Goal: Task Accomplishment & Management: Manage account settings

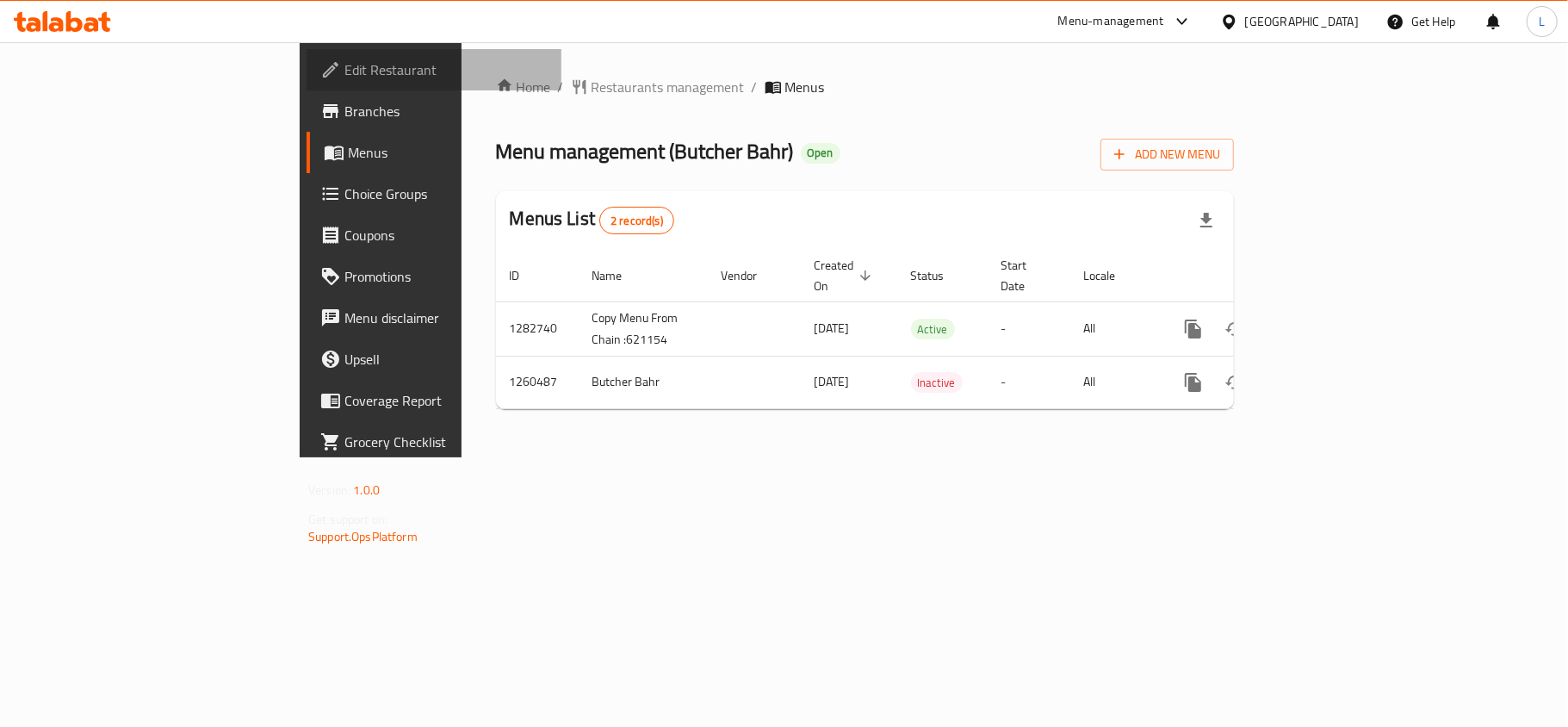
click at [344, 66] on span "Edit Restaurant" at bounding box center [446, 70] width 203 height 21
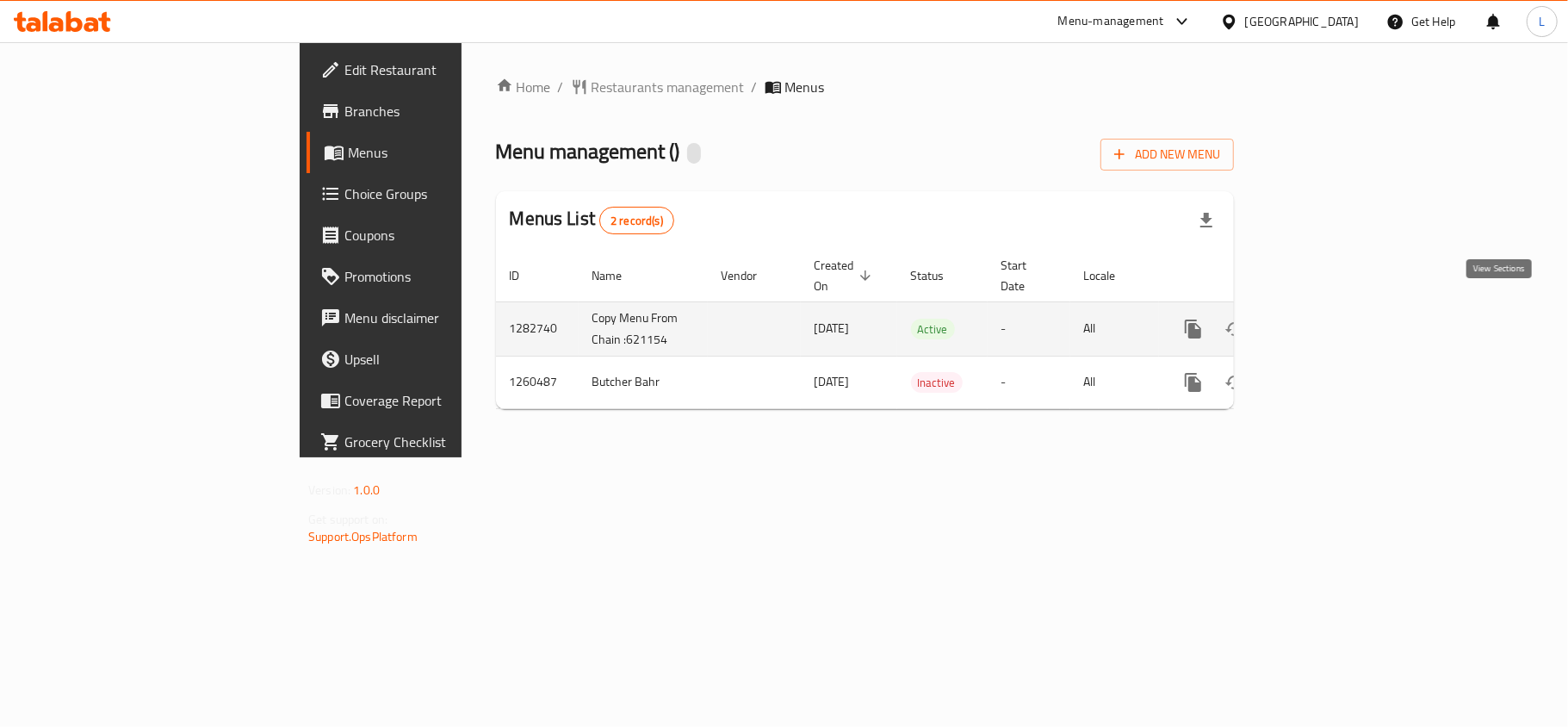
click at [1325, 321] on icon "enhanced table" at bounding box center [1317, 329] width 16 height 16
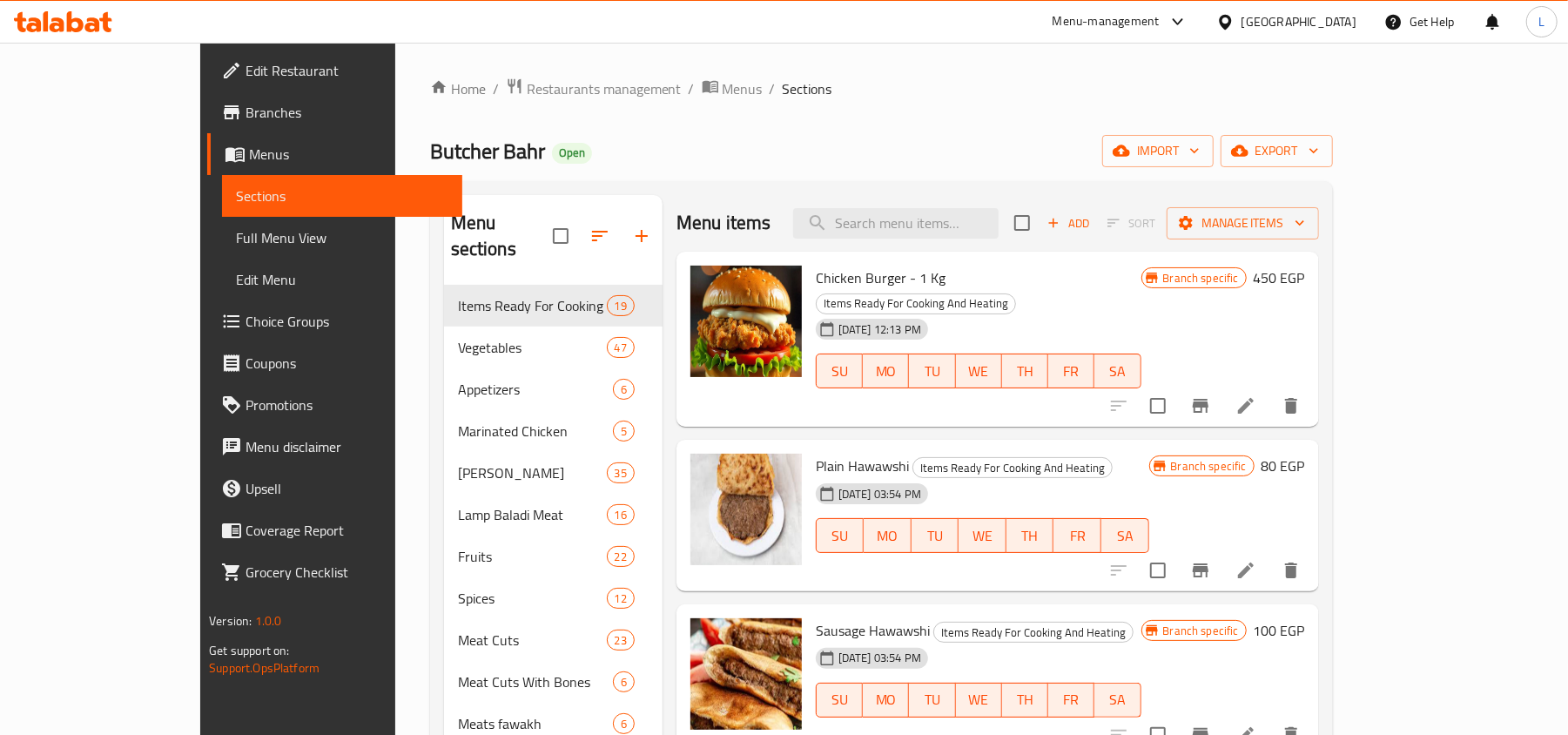
click at [904, 185] on div "Menu sections Items Ready For Cooking And Heating 19 Vegetables 47 Appetizers 6…" at bounding box center [881, 562] width 903 height 763
click at [927, 222] on input "search" at bounding box center [896, 223] width 206 height 30
paste input "حواوشى"
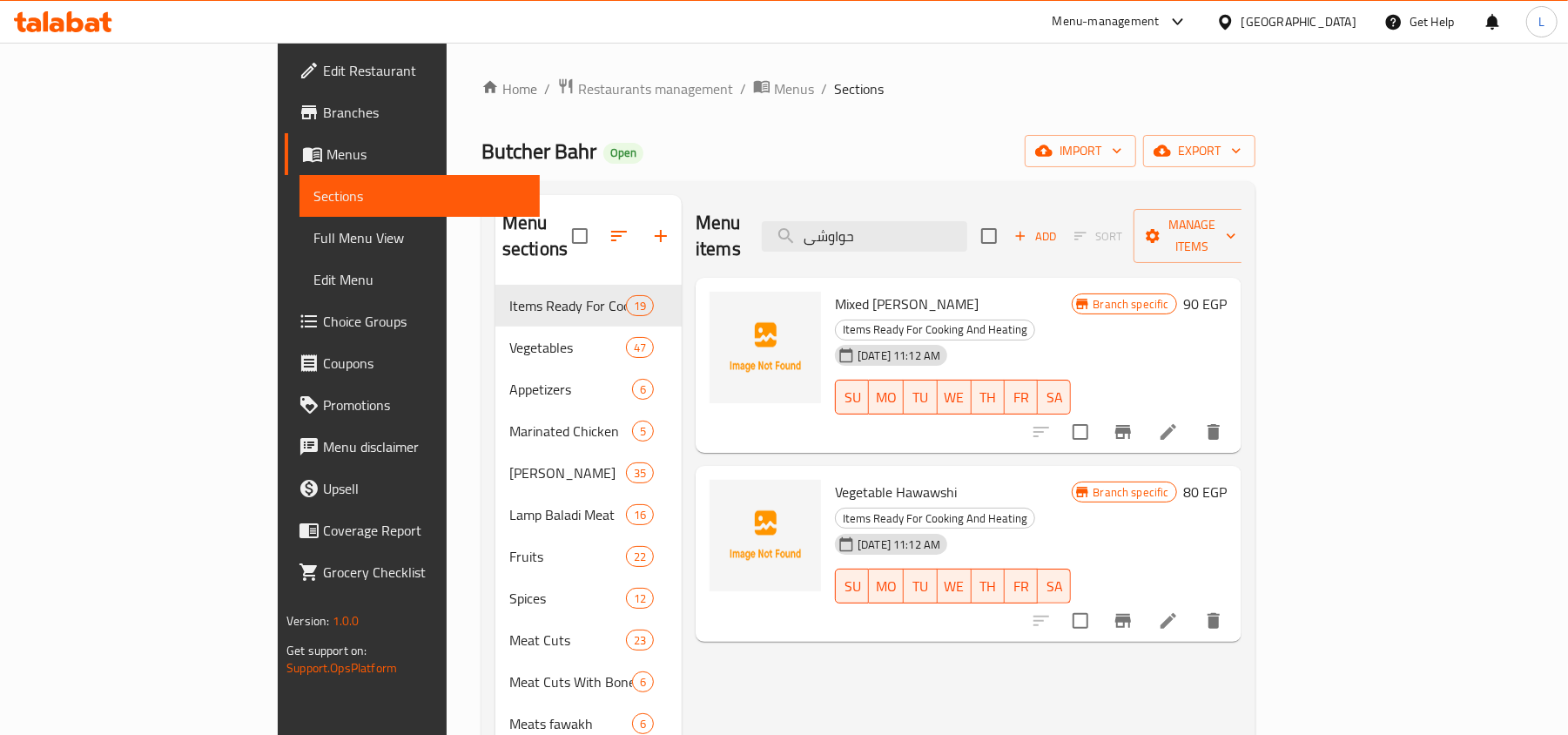
type input "حواوشى"
click at [1008, 222] on input "checkbox" at bounding box center [988, 236] width 36 height 36
checkbox input "true"
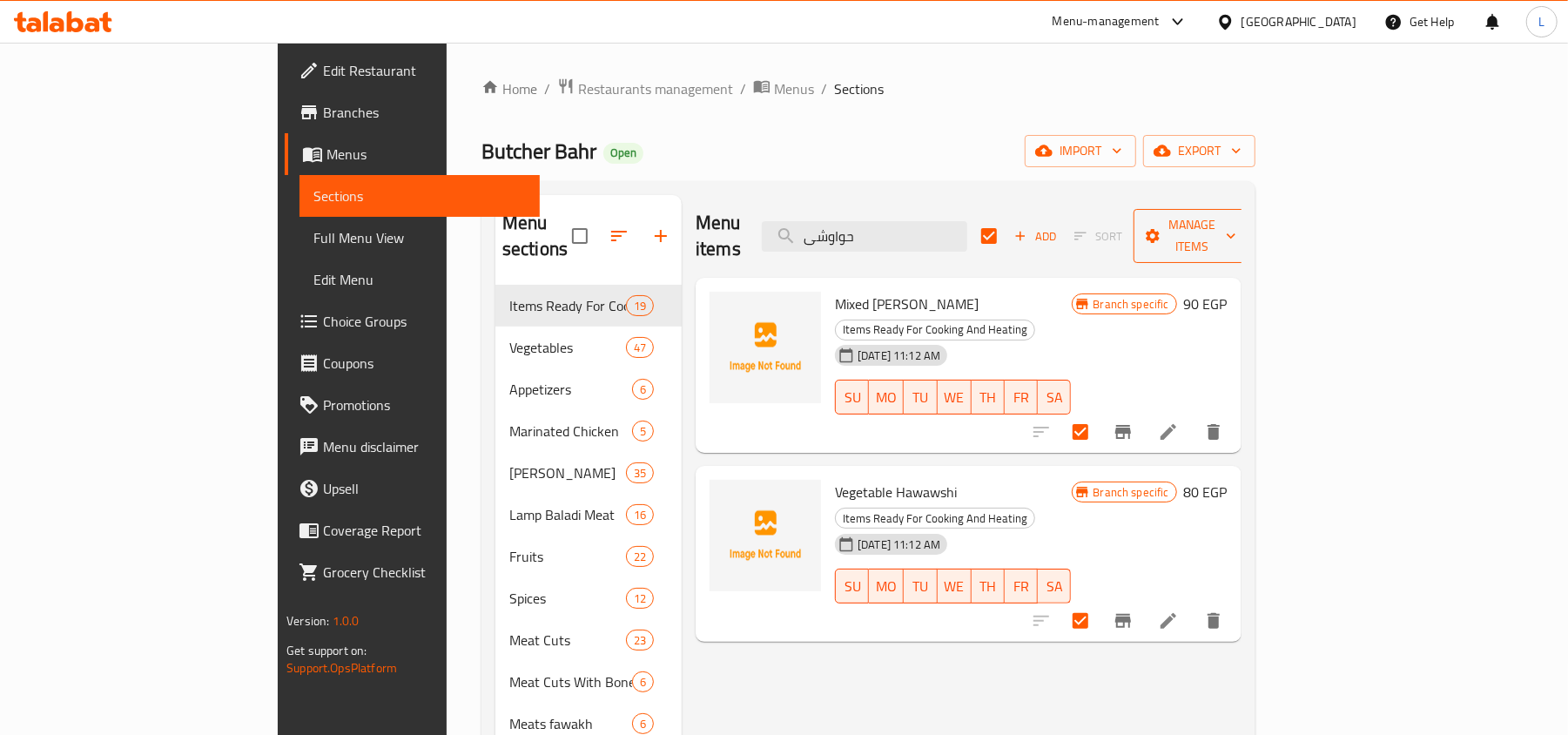
click at [1240, 227] on icon "button" at bounding box center [1231, 236] width 18 height 18
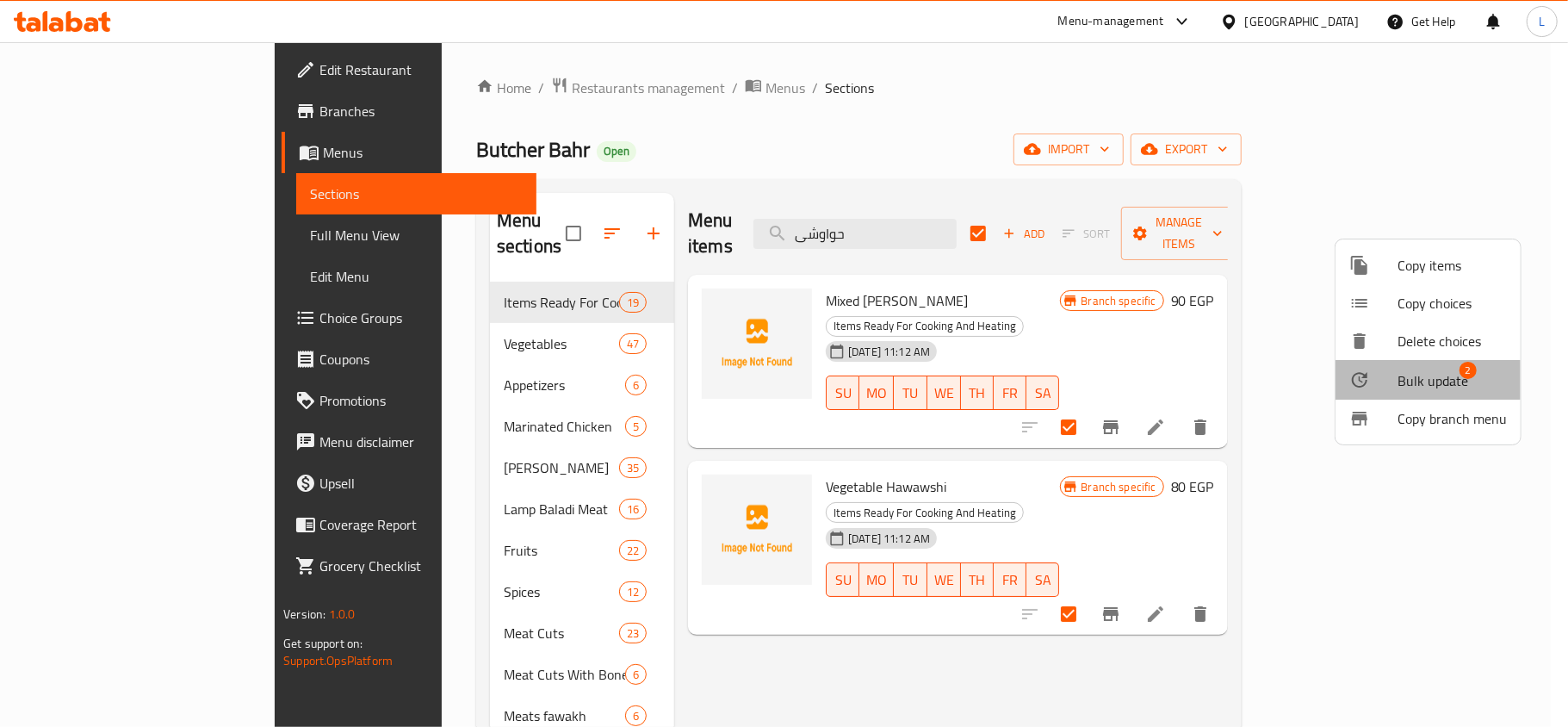
click at [1479, 364] on li "Bulk update 2" at bounding box center [1428, 380] width 185 height 39
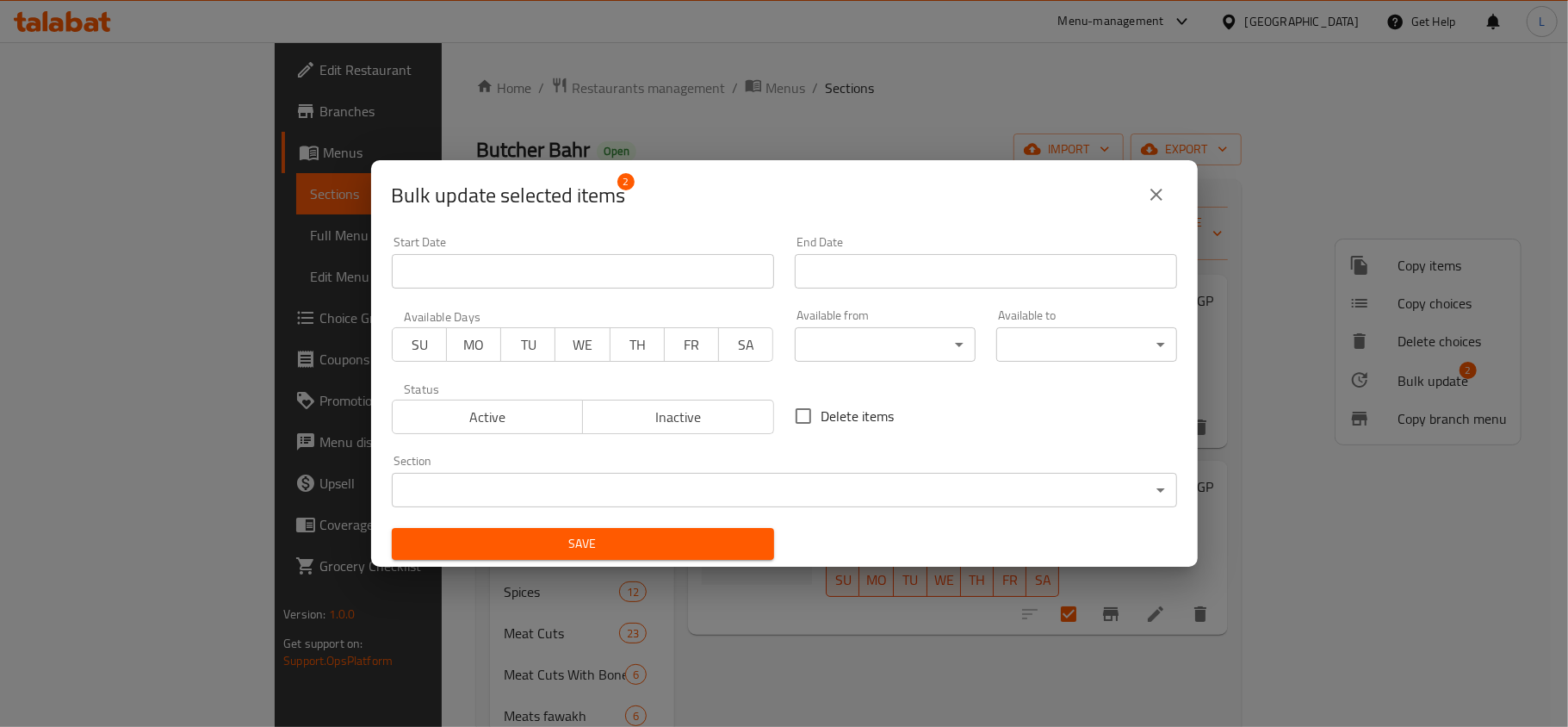
drag, startPoint x: 690, startPoint y: 420, endPoint x: 705, endPoint y: 470, distance: 52.2
click at [690, 427] on span "Inactive" at bounding box center [678, 417] width 177 height 25
click at [717, 545] on span "Save" at bounding box center [583, 544] width 355 height 22
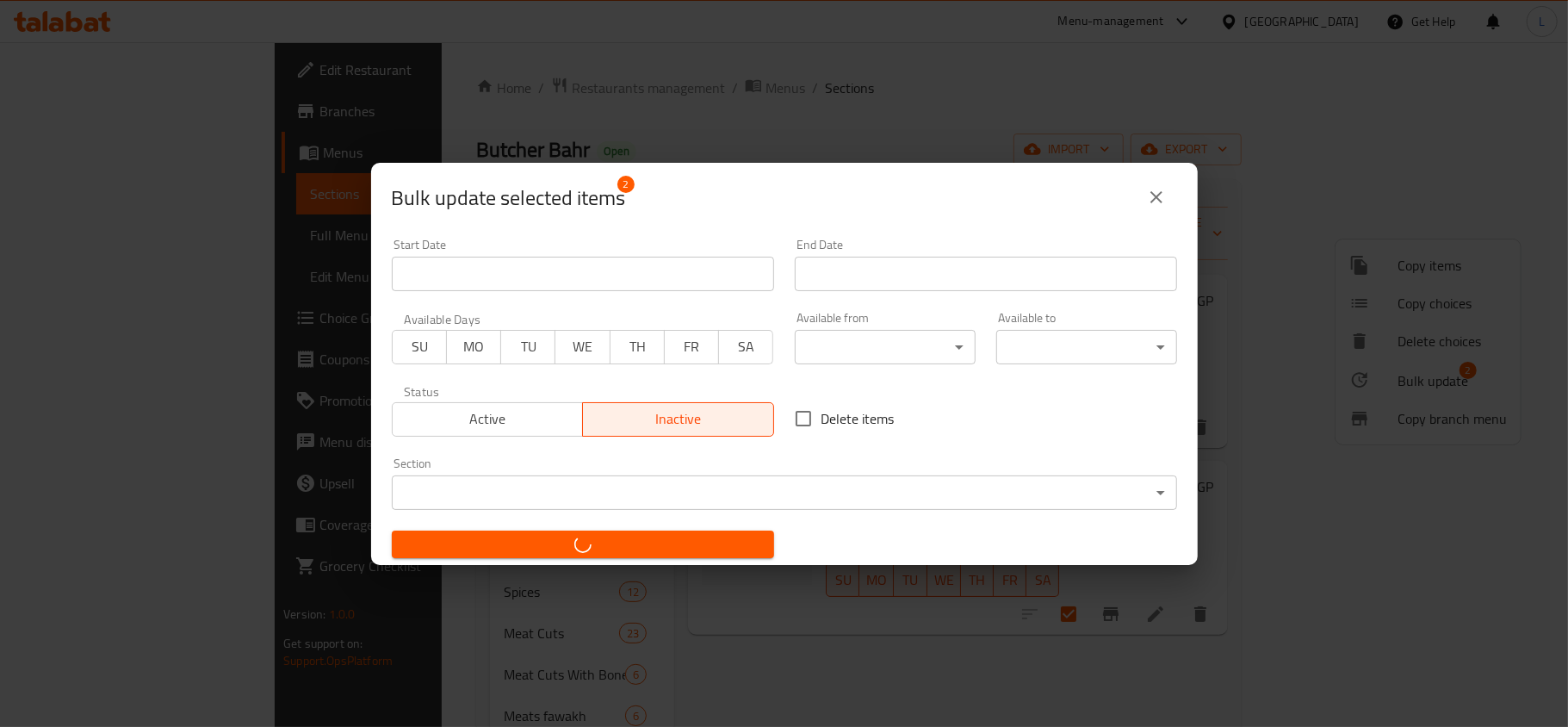
checkbox input "false"
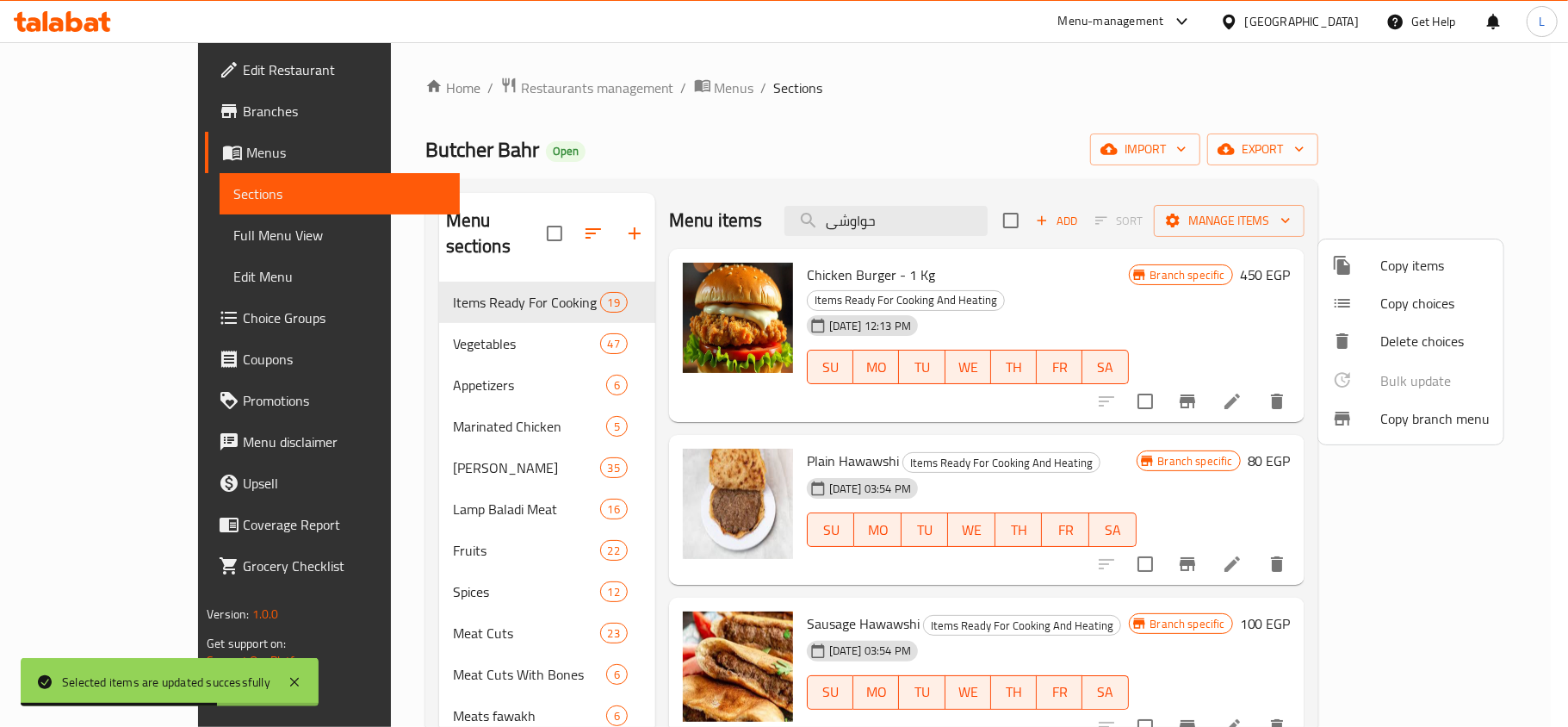
click at [965, 225] on div at bounding box center [784, 363] width 1568 height 727
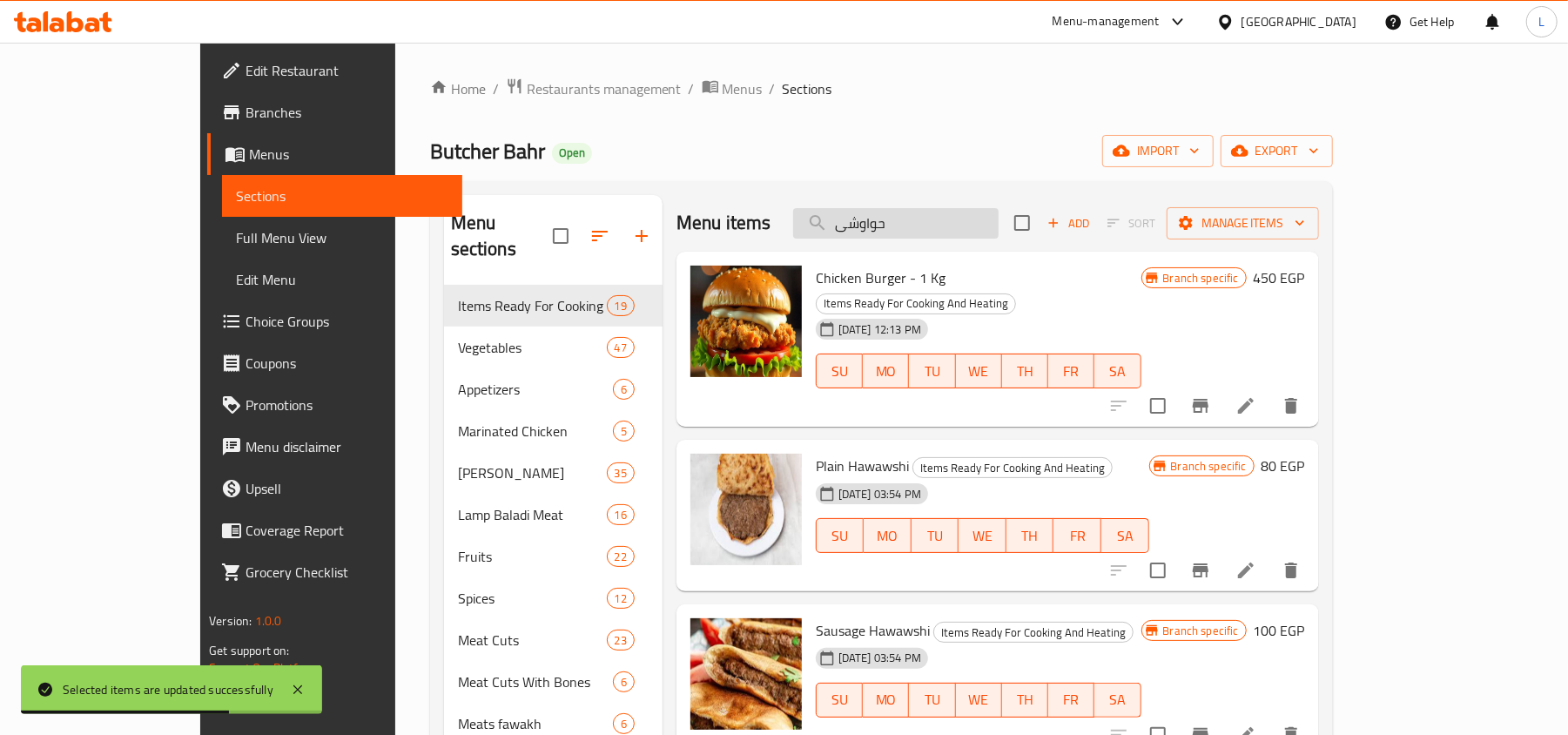
click at [970, 227] on input "حواوشى" at bounding box center [896, 223] width 206 height 30
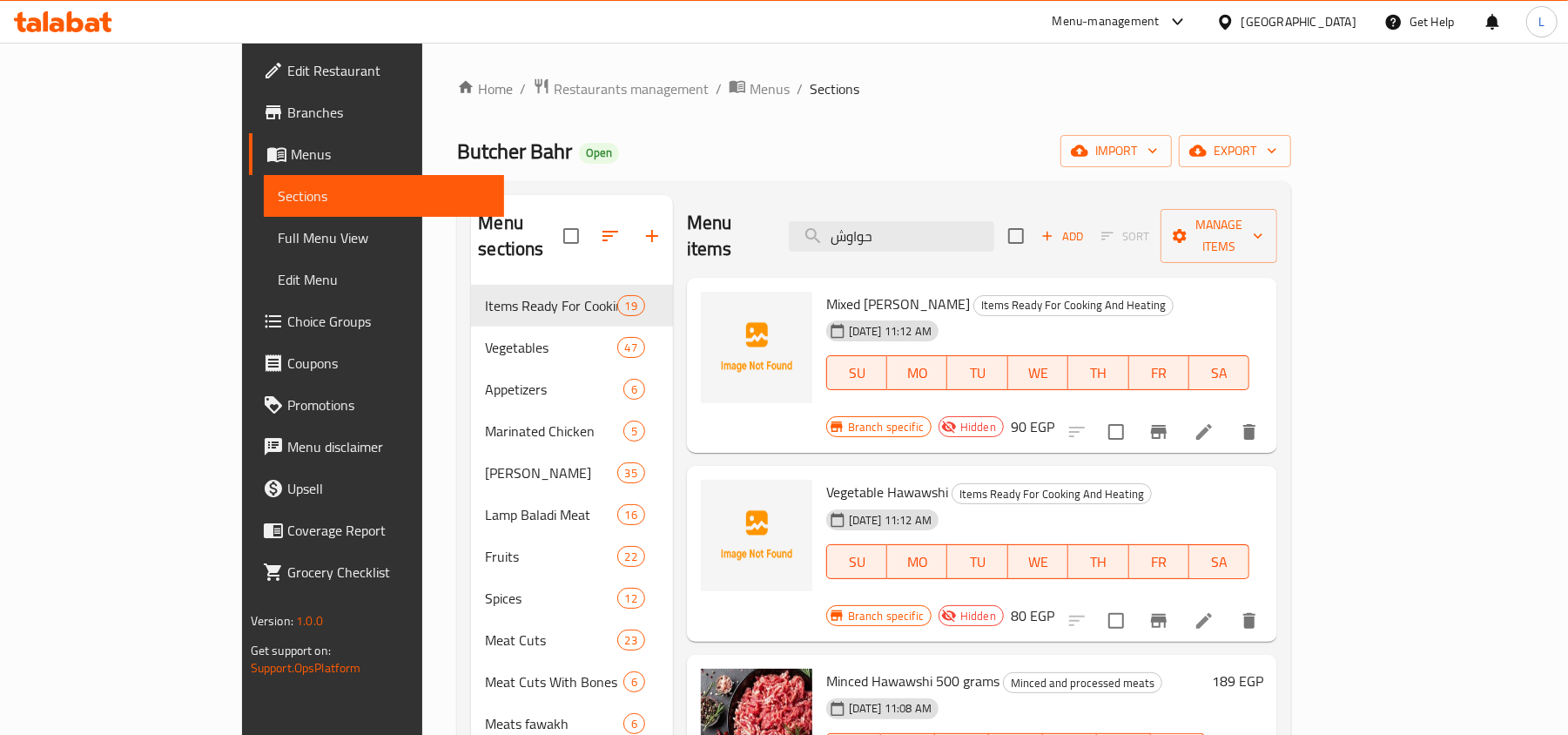
type input "حواوش"
click at [287, 61] on span "Edit Restaurant" at bounding box center [388, 71] width 203 height 21
